Goal: Task Accomplishment & Management: Complete application form

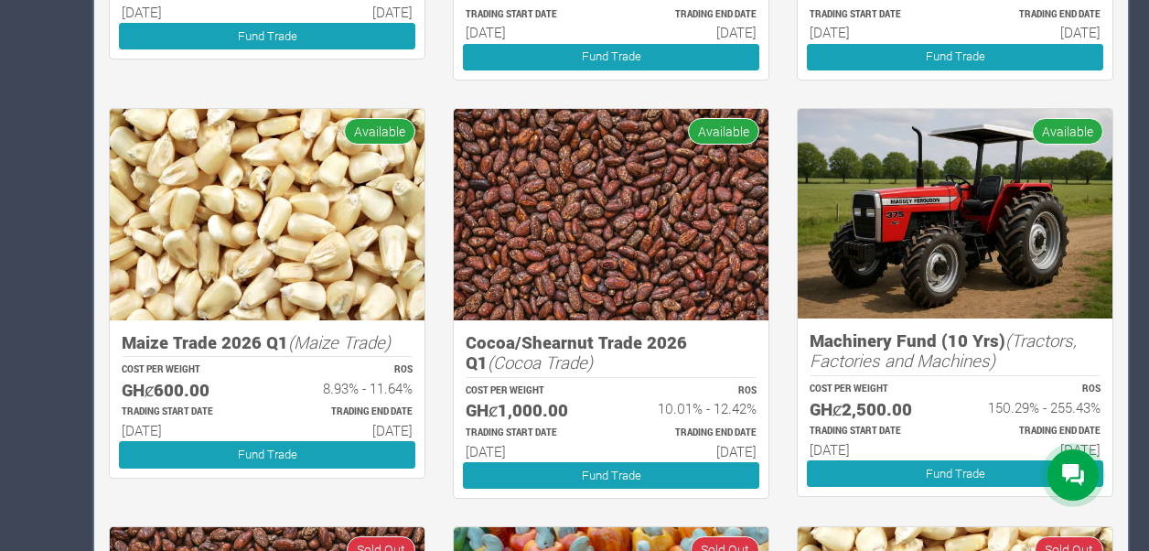
scroll to position [726, 0]
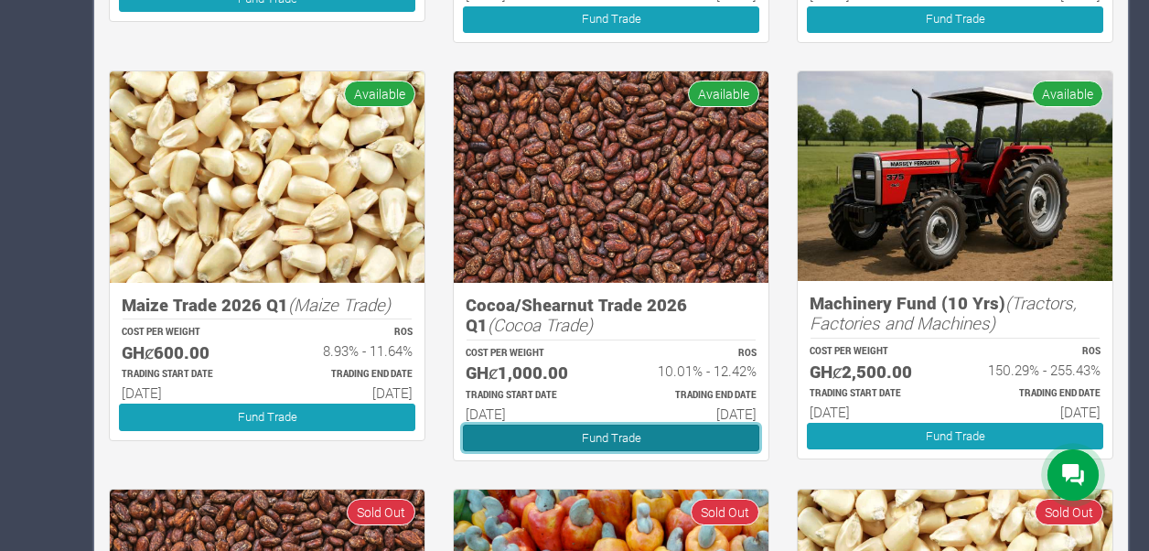
click at [566, 431] on link "Fund Trade" at bounding box center [611, 438] width 296 height 27
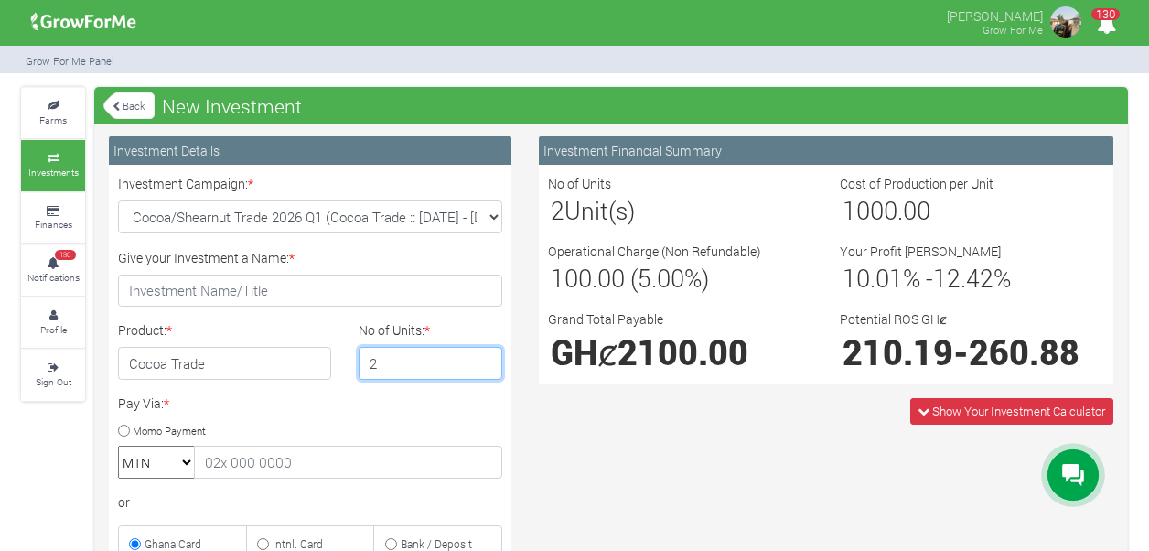
click at [485, 355] on input "2" at bounding box center [431, 363] width 145 height 33
type input "1"
click at [481, 363] on input "1" at bounding box center [431, 363] width 145 height 33
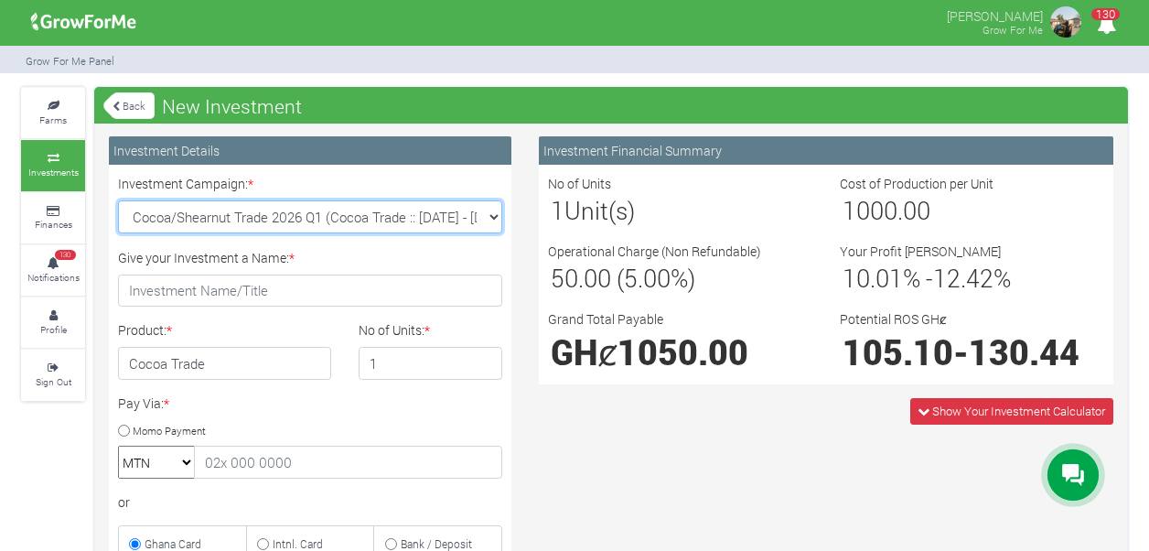
click at [490, 214] on select "Cocoa/Shearnut Trade 2026 Q1 (Cocoa Trade :: 01st Jan 2026 - 30th Jun 2026) Mai…" at bounding box center [310, 216] width 384 height 33
select select "50"
click at [118, 200] on select "Cocoa/Shearnut Trade 2026 Q1 (Cocoa Trade :: 01st Jan 2026 - 30th Jun 2026) Mai…" at bounding box center [310, 216] width 384 height 33
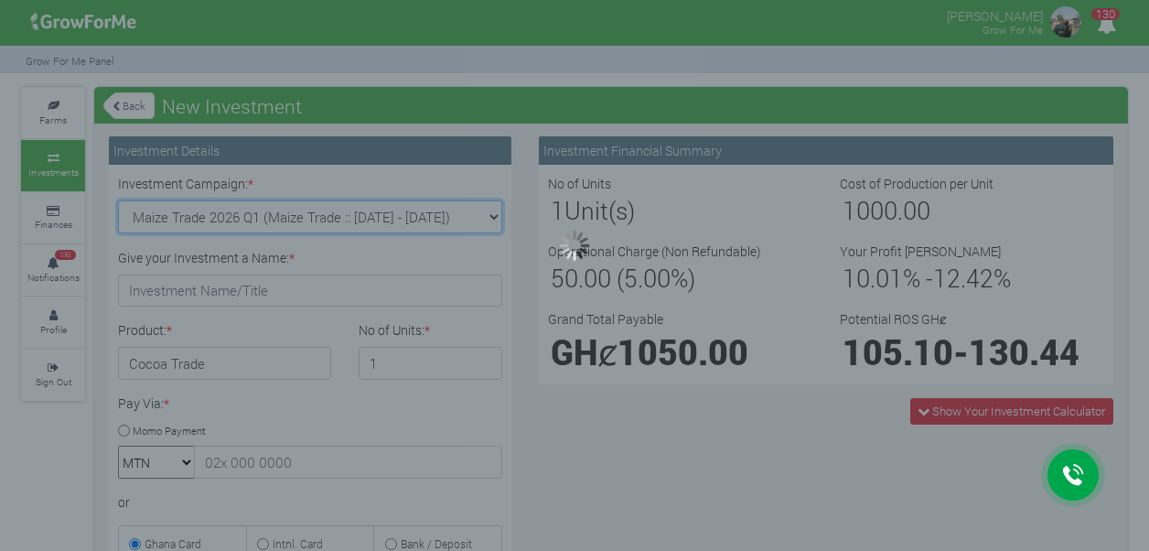
type input "1"
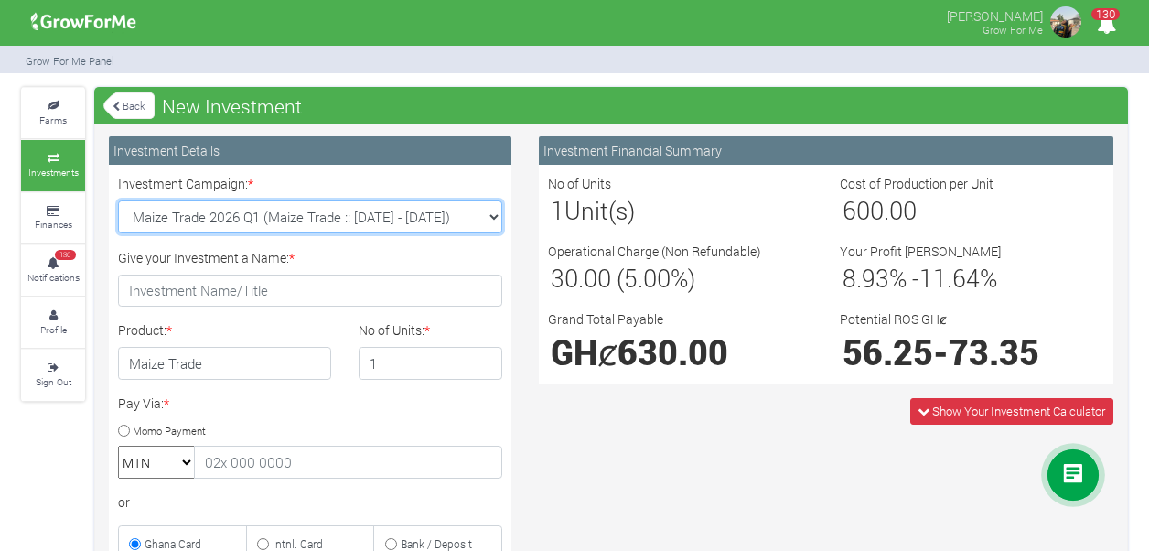
click at [496, 218] on select "Cocoa/Shearnut Trade 2026 Q1 (Cocoa Trade :: 01st Jan 2026 - 30th Jun 2026) Mai…" at bounding box center [310, 216] width 384 height 33
select select "51"
click at [118, 200] on select "Cocoa/Shearnut Trade 2026 Q1 (Cocoa Trade :: 01st Jan 2026 - 30th Jun 2026) Mai…" at bounding box center [310, 216] width 384 height 33
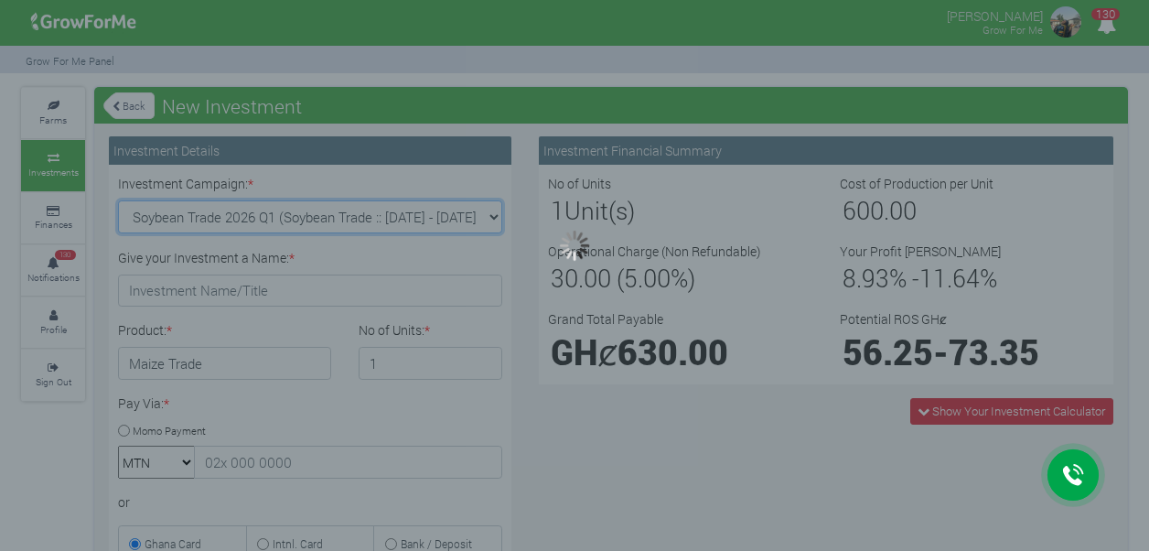
type input "1"
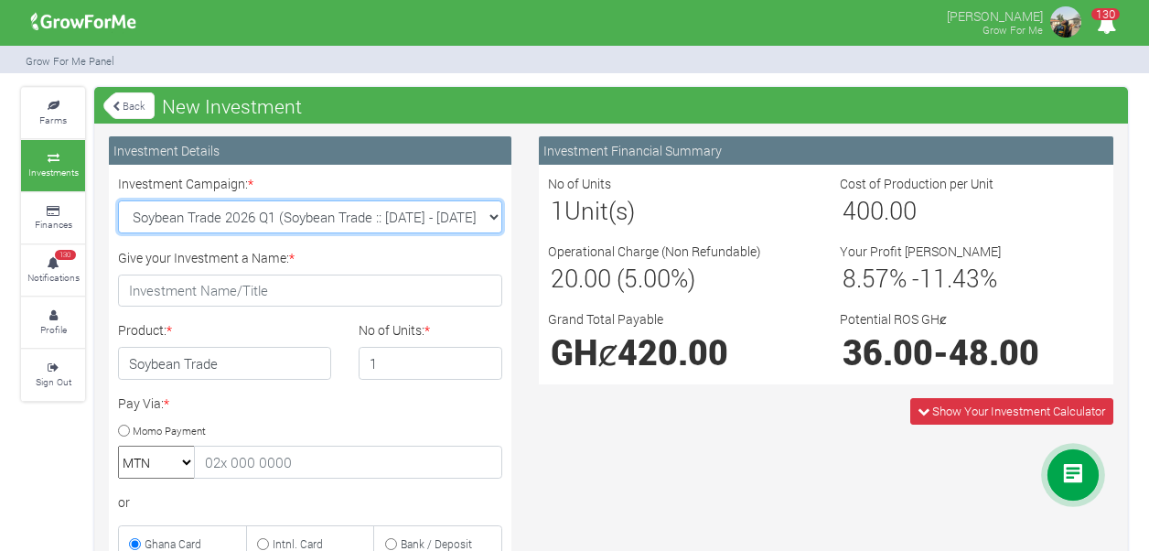
click at [492, 218] on select "Cocoa/Shearnut Trade 2026 Q1 (Cocoa Trade :: 01st Jan 2026 - 30th Jun 2026) Mai…" at bounding box center [310, 216] width 384 height 33
select select "52"
click at [118, 200] on select "Cocoa/Shearnut Trade 2026 Q1 (Cocoa Trade :: 01st Jan 2026 - 30th Jun 2026) Mai…" at bounding box center [310, 216] width 384 height 33
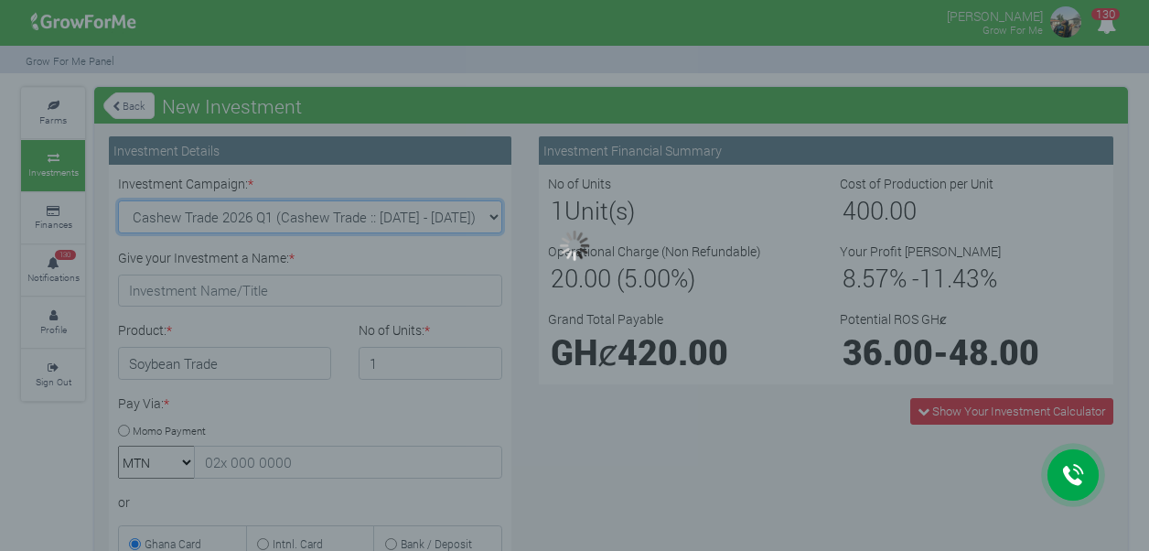
type input "1"
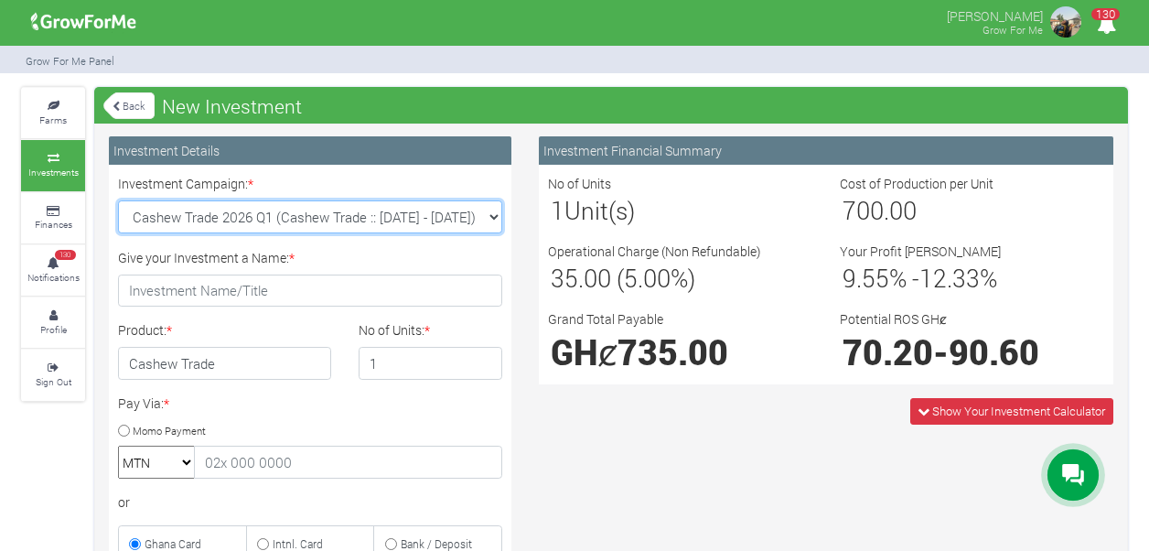
click at [491, 217] on select "Cocoa/Shearnut Trade 2026 Q1 (Cocoa Trade :: 01st Jan 2026 - 30th Jun 2026) Mai…" at bounding box center [310, 216] width 384 height 33
select select "53"
click at [118, 200] on select "Cocoa/Shearnut Trade 2026 Q1 (Cocoa Trade :: 01st Jan 2026 - 30th Jun 2026) Mai…" at bounding box center [310, 216] width 384 height 33
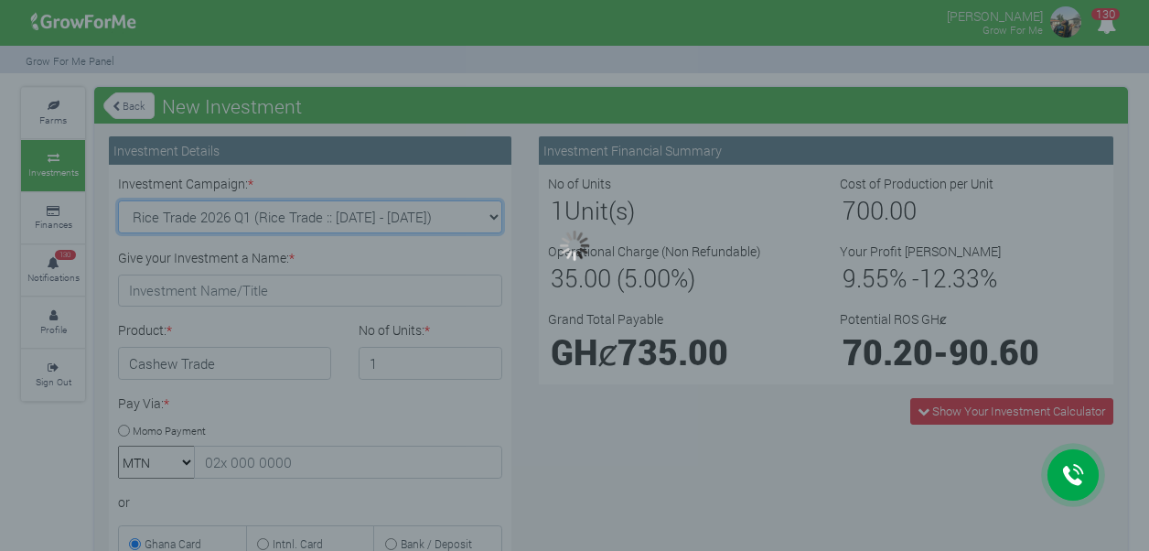
type input "1"
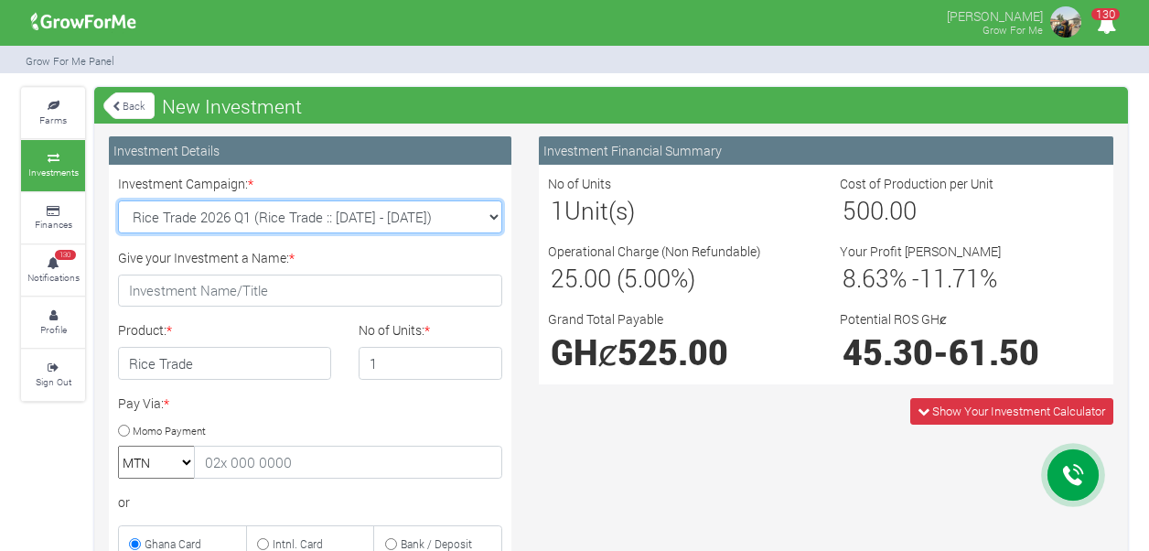
click at [496, 225] on select "Cocoa/Shearnut Trade 2026 Q1 (Cocoa Trade :: 01st Jan 2026 - 30th Jun 2026) Mai…" at bounding box center [310, 216] width 384 height 33
select select "50"
click at [118, 200] on select "Cocoa/Shearnut Trade 2026 Q1 (Cocoa Trade :: 01st Jan 2026 - 30th Jun 2026) Mai…" at bounding box center [310, 216] width 384 height 33
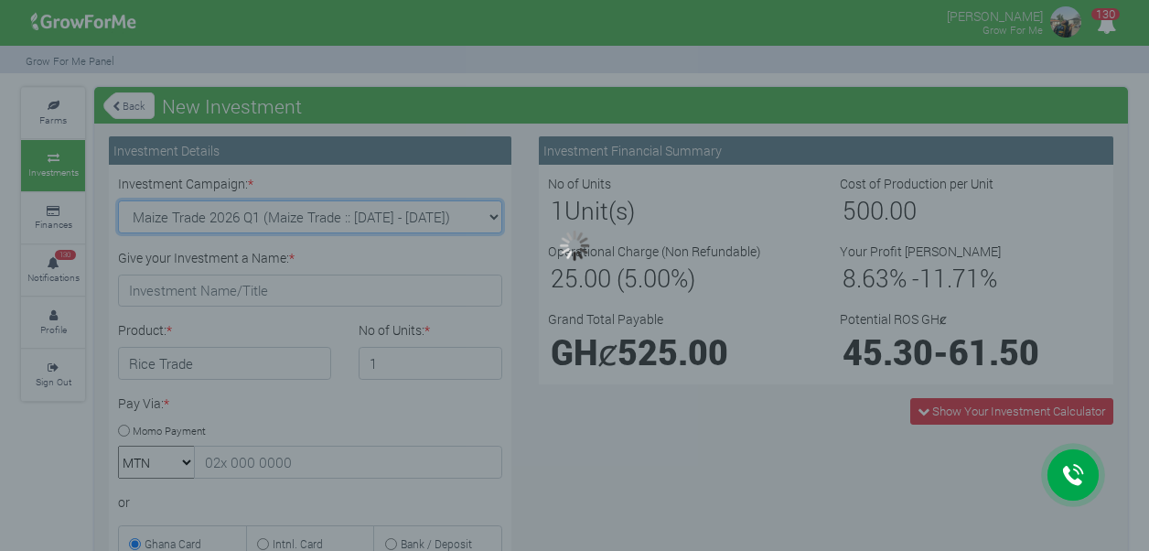
type input "1"
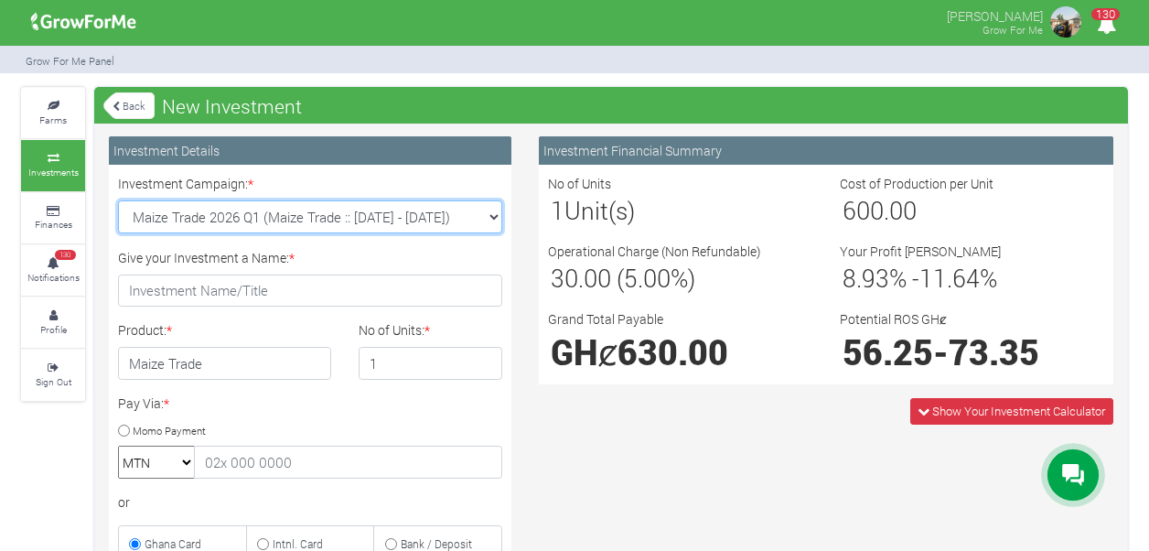
click at [479, 218] on select "Cocoa/Shearnut Trade 2026 Q1 (Cocoa Trade :: 01st Jan 2026 - 30th Jun 2026) Mai…" at bounding box center [310, 216] width 384 height 33
select select "51"
click at [118, 200] on select "Cocoa/Shearnut Trade 2026 Q1 (Cocoa Trade :: 01st Jan 2026 - 30th Jun 2026) Mai…" at bounding box center [310, 216] width 384 height 33
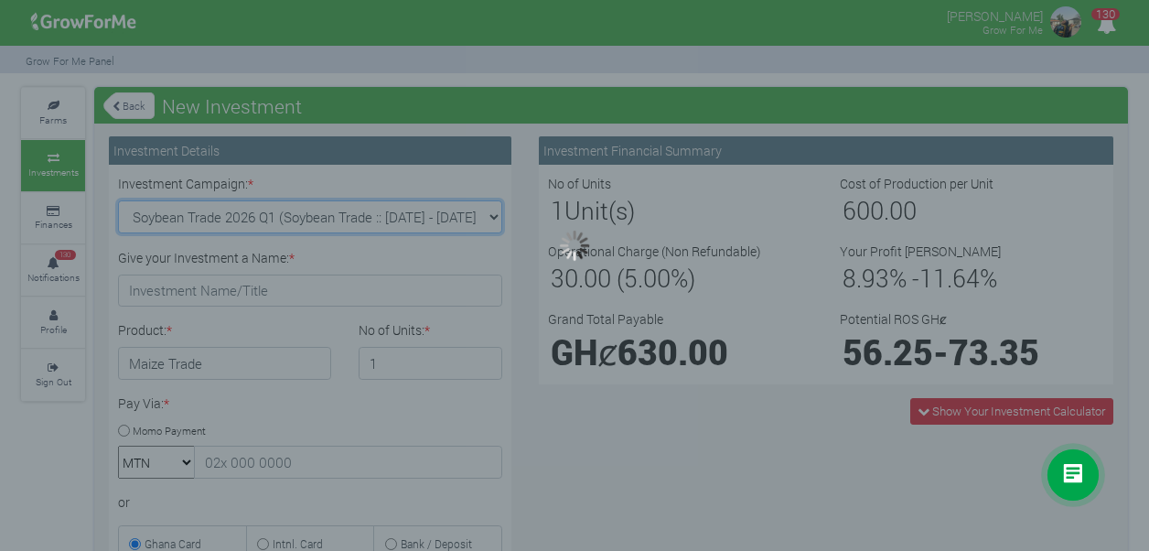
type input "1"
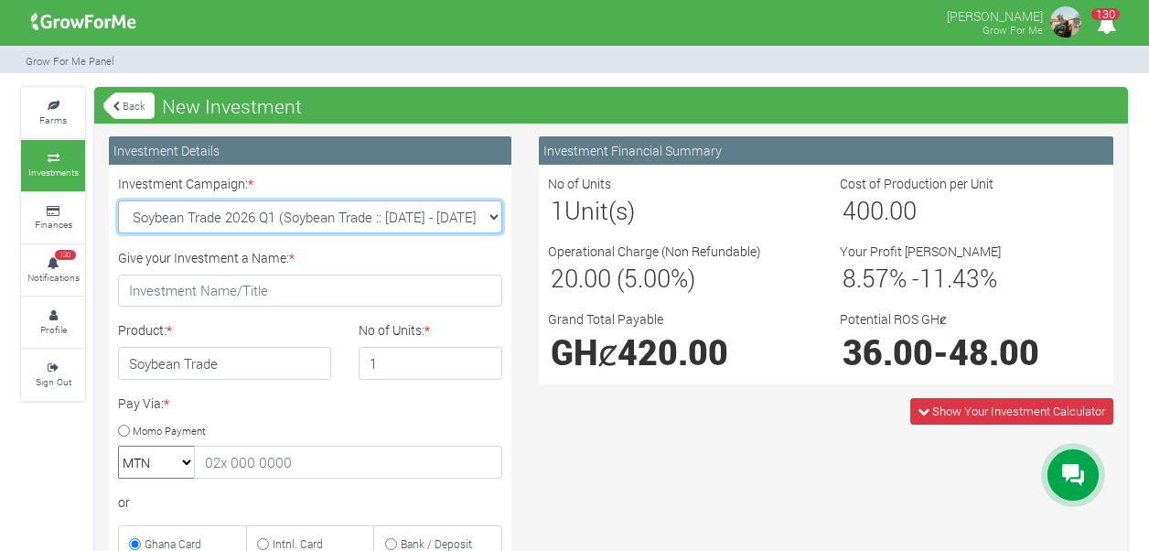
click at [487, 210] on select "Cocoa/Shearnut Trade 2026 Q1 (Cocoa Trade :: 01st Jan 2026 - 30th Jun 2026) Mai…" at bounding box center [310, 216] width 384 height 33
select select "52"
click at [118, 200] on select "Cocoa/Shearnut Trade 2026 Q1 (Cocoa Trade :: 01st Jan 2026 - 30th Jun 2026) Mai…" at bounding box center [310, 216] width 384 height 33
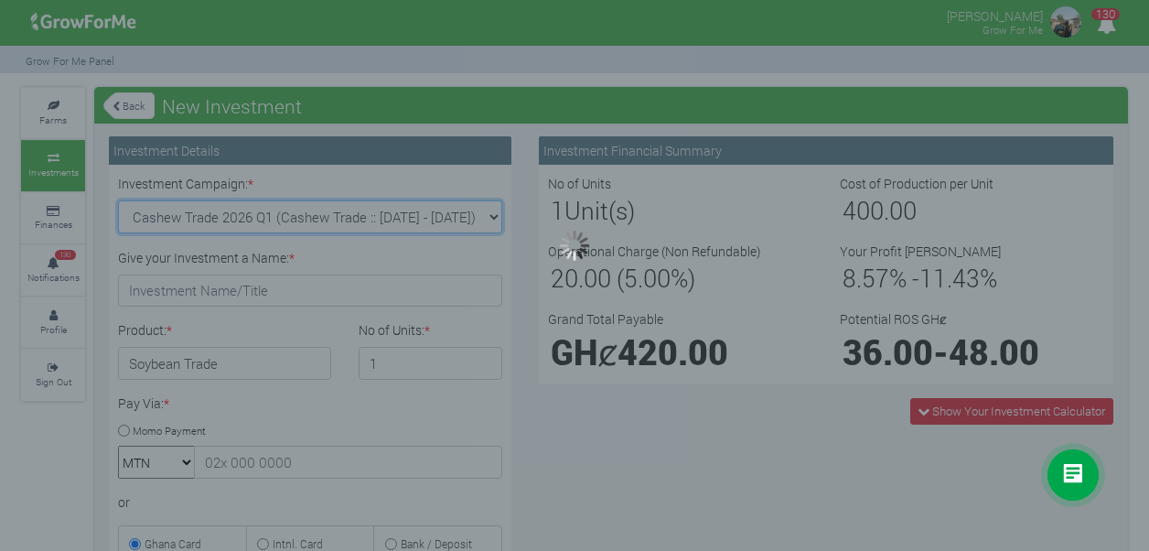
type input "1"
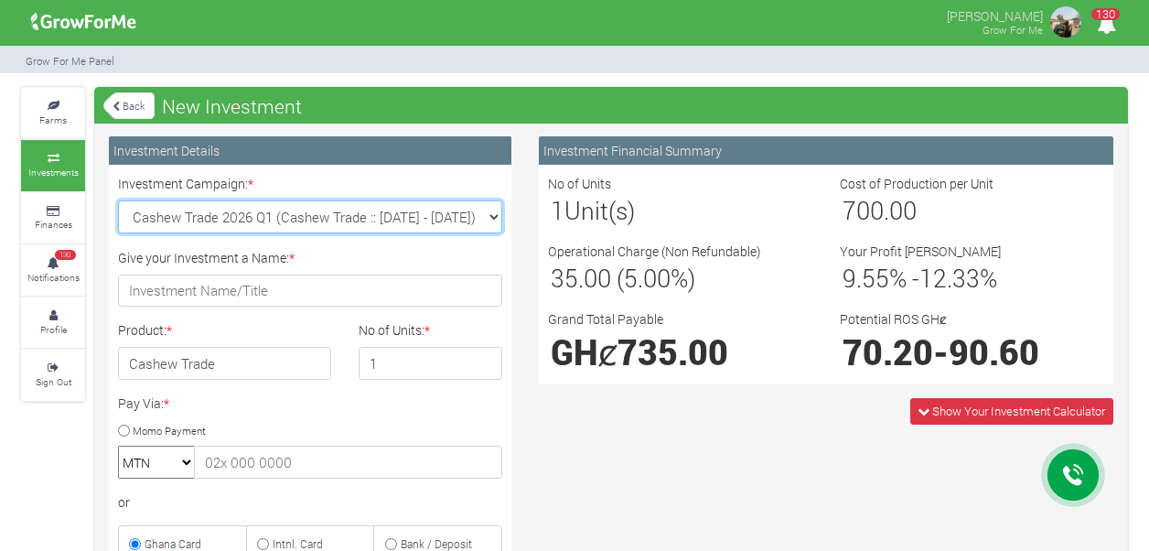
click at [491, 219] on select "Cocoa/Shearnut Trade 2026 Q1 (Cocoa Trade :: 01st Jan 2026 - 30th Jun 2026) Mai…" at bounding box center [310, 216] width 384 height 33
select select "54"
click at [118, 200] on select "Cocoa/Shearnut Trade 2026 Q1 (Cocoa Trade :: 01st Jan 2026 - 30th Jun 2026) Mai…" at bounding box center [310, 216] width 384 height 33
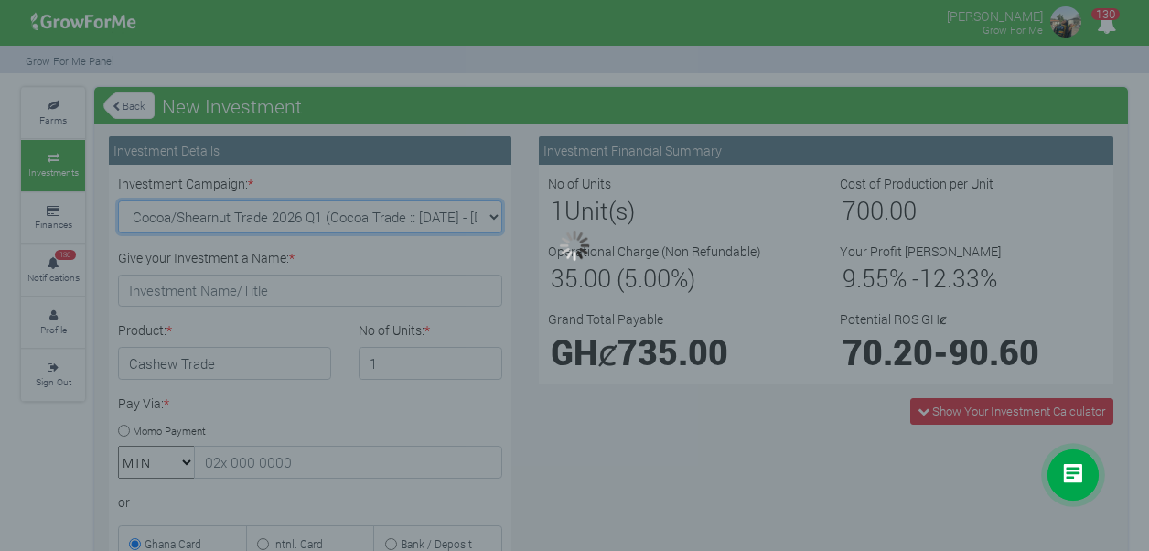
type input "1"
